Goal: Check status: Check status

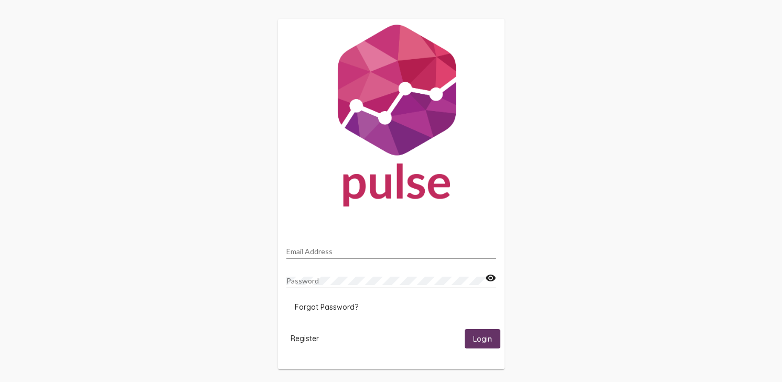
type input "[EMAIL_ADDRESS][DOMAIN_NAME]"
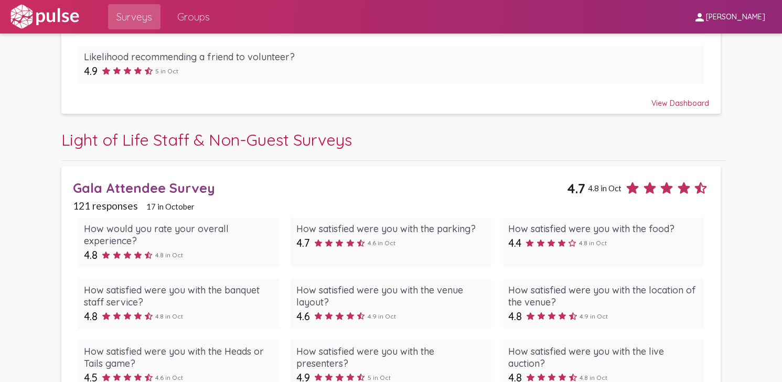
scroll to position [704, 0]
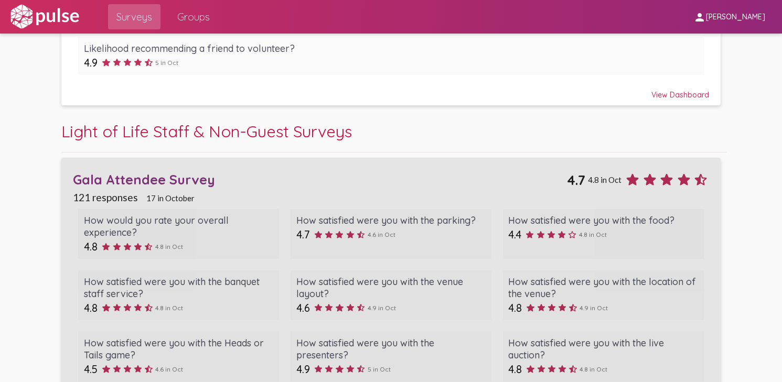
click at [178, 174] on div "Gala Attendee Survey" at bounding box center [320, 179] width 494 height 16
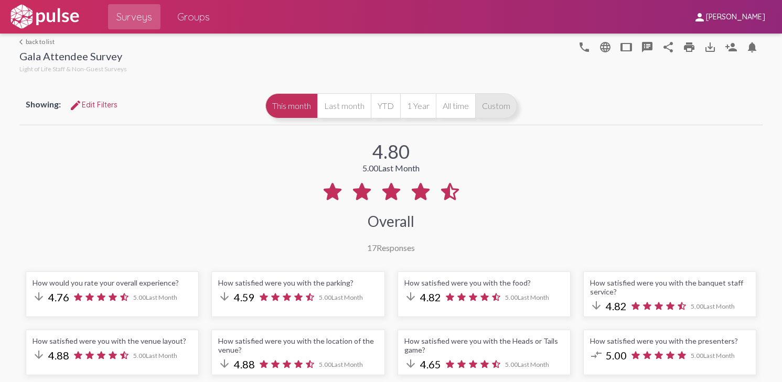
click at [491, 103] on button "Custom" at bounding box center [496, 105] width 42 height 25
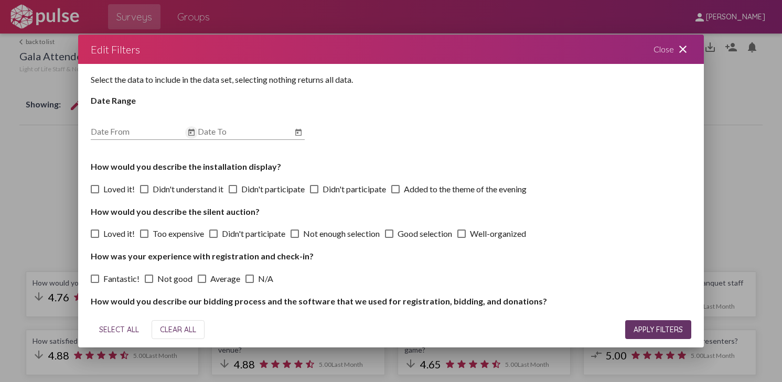
click at [190, 133] on icon "Open calendar" at bounding box center [191, 132] width 6 height 7
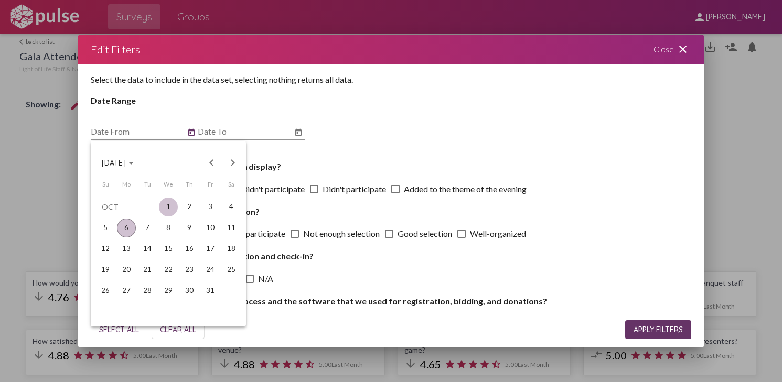
click at [173, 210] on div "1" at bounding box center [168, 207] width 19 height 19
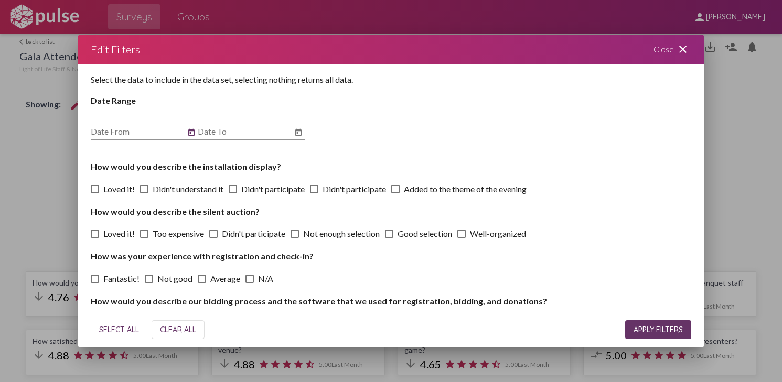
type input "[DATE]"
click at [290, 132] on input "Date To" at bounding box center [245, 131] width 94 height 9
click at [300, 132] on icon "Open calendar" at bounding box center [298, 132] width 6 height 7
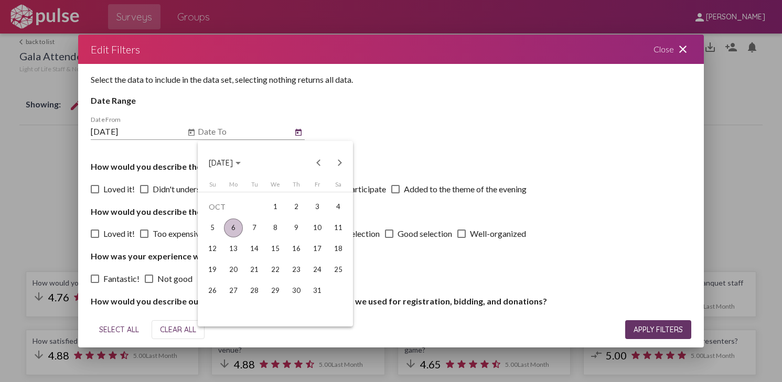
click at [237, 228] on div "6" at bounding box center [233, 228] width 19 height 19
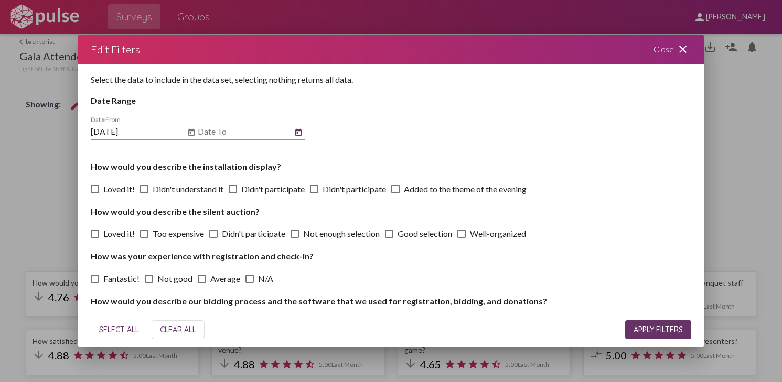
type input "[DATE]"
click at [640, 319] on div "SELECT ALL CLEAR ALL APPLY FILTERS" at bounding box center [391, 330] width 600 height 36
click at [640, 331] on span "APPLY FILTERS" at bounding box center [657, 329] width 49 height 9
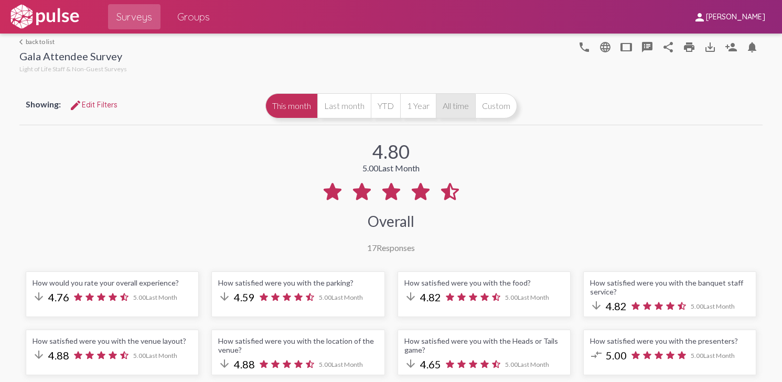
click at [454, 107] on button "All time" at bounding box center [455, 105] width 39 height 25
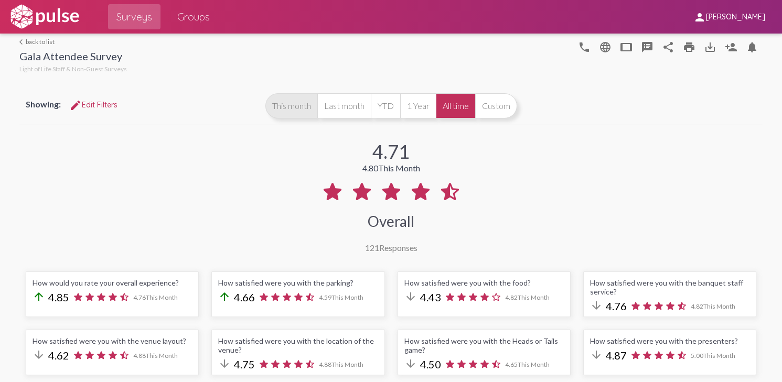
click at [299, 107] on button "This month" at bounding box center [291, 105] width 52 height 25
